Goal: Find specific page/section: Locate item on page

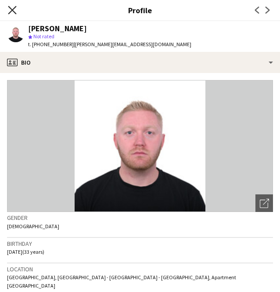
click at [11, 8] on icon at bounding box center [12, 10] width 8 height 8
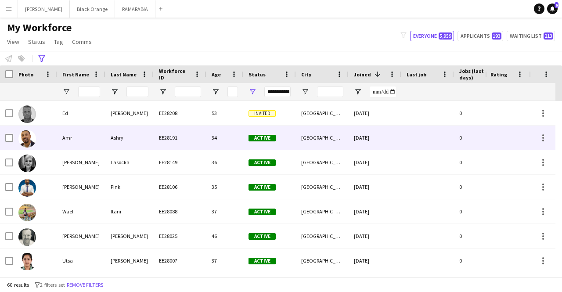
click at [97, 135] on div "Amr" at bounding box center [81, 138] width 48 height 24
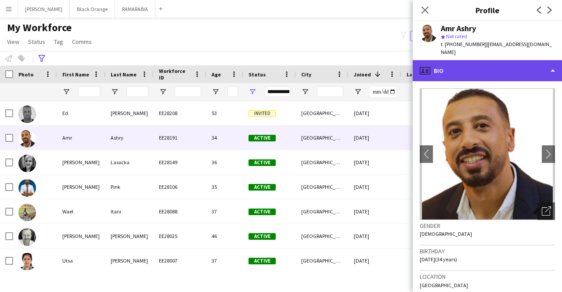
click at [280, 63] on div "profile Bio" at bounding box center [487, 70] width 149 height 21
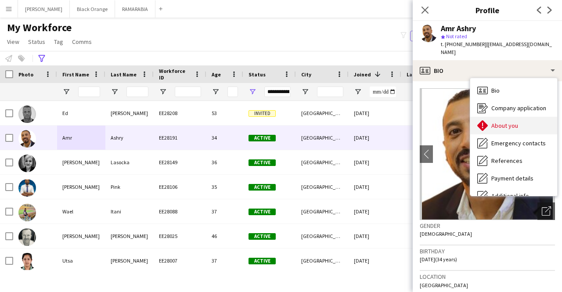
click at [280, 122] on span "About you" at bounding box center [504, 126] width 27 height 8
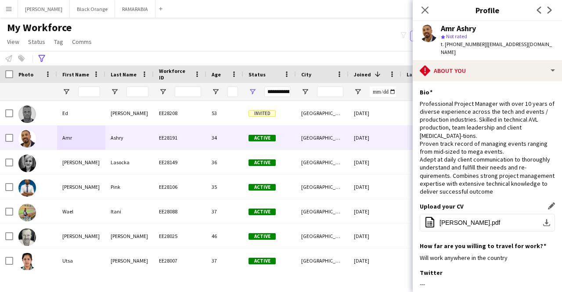
click at [280, 202] on div "Upload your CV Edit this field office-file-sheet [PERSON_NAME].pdf download-bot…" at bounding box center [487, 222] width 135 height 40
click at [280, 219] on span "[PERSON_NAME].pdf" at bounding box center [469, 222] width 61 height 7
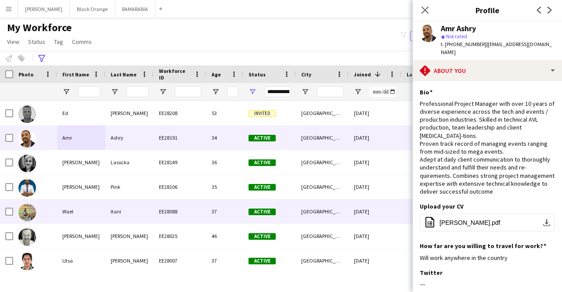
click at [90, 202] on div "Wael" at bounding box center [81, 211] width 48 height 24
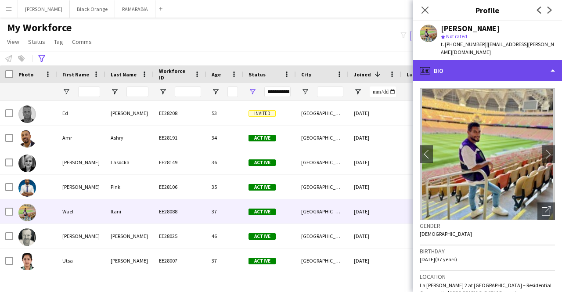
click at [280, 62] on div "profile Bio" at bounding box center [487, 70] width 149 height 21
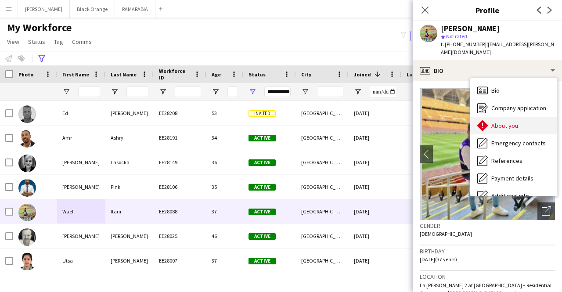
click at [280, 122] on span "About you" at bounding box center [504, 126] width 27 height 8
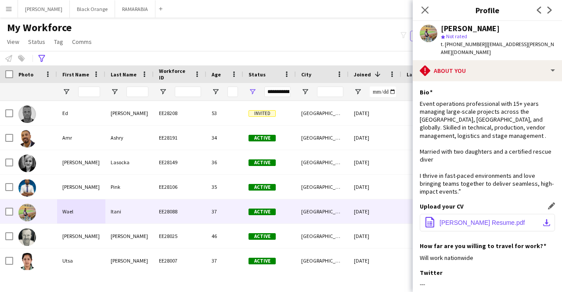
click at [280, 221] on span "[PERSON_NAME] Resume.pdf" at bounding box center [482, 222] width 86 height 7
